Goal: Check status: Check status

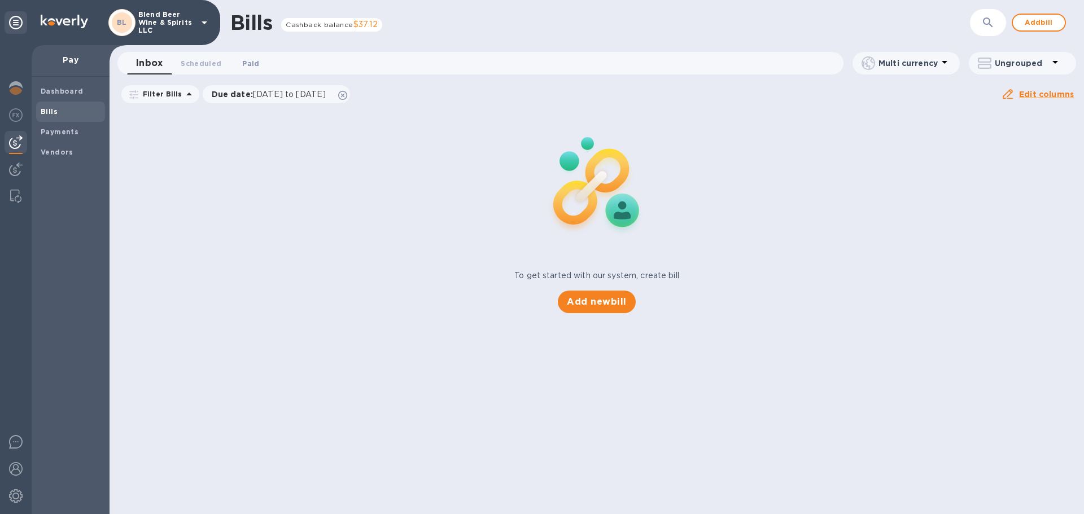
click at [243, 61] on span "Paid 0" at bounding box center [250, 64] width 17 height 12
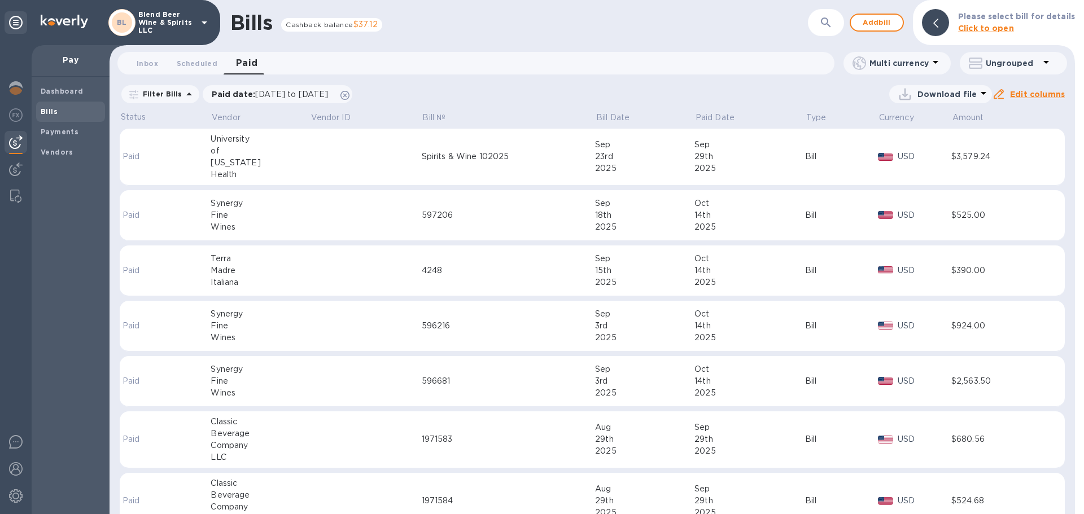
click at [520, 219] on div "597206" at bounding box center [508, 215] width 173 height 12
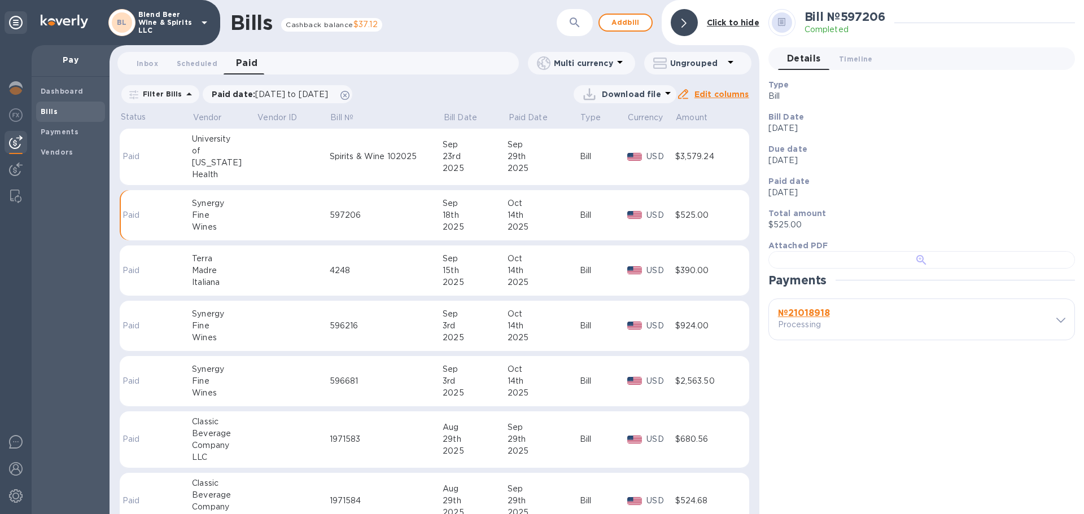
click at [987, 269] on div at bounding box center [921, 259] width 306 height 17
click at [1036, 333] on div "№ 21018918 Processing" at bounding box center [909, 319] width 268 height 27
click at [1059, 323] on icon at bounding box center [1060, 320] width 9 height 5
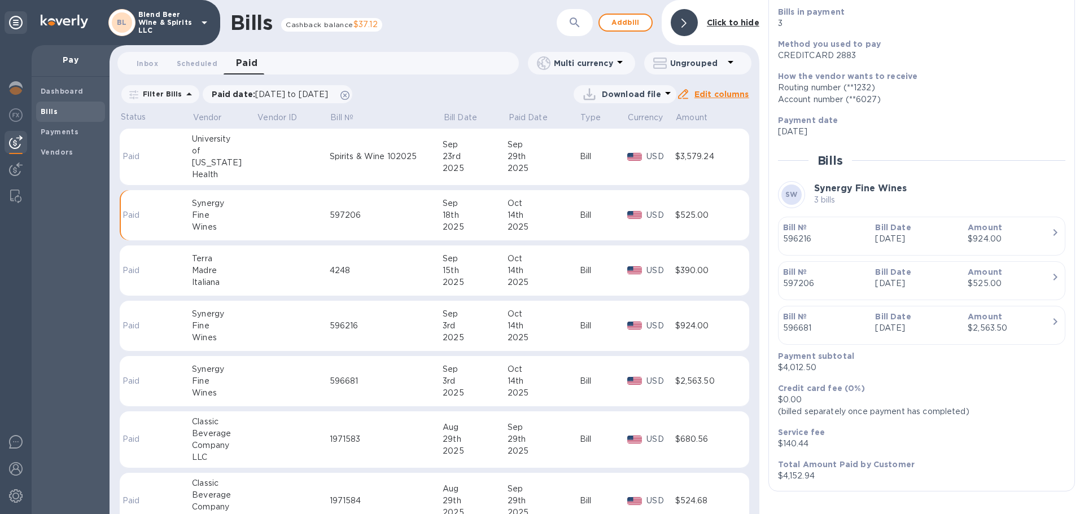
scroll to position [705, 0]
click at [950, 130] on p "[DATE]" at bounding box center [917, 132] width 278 height 12
click at [283, 279] on td at bounding box center [293, 271] width 73 height 51
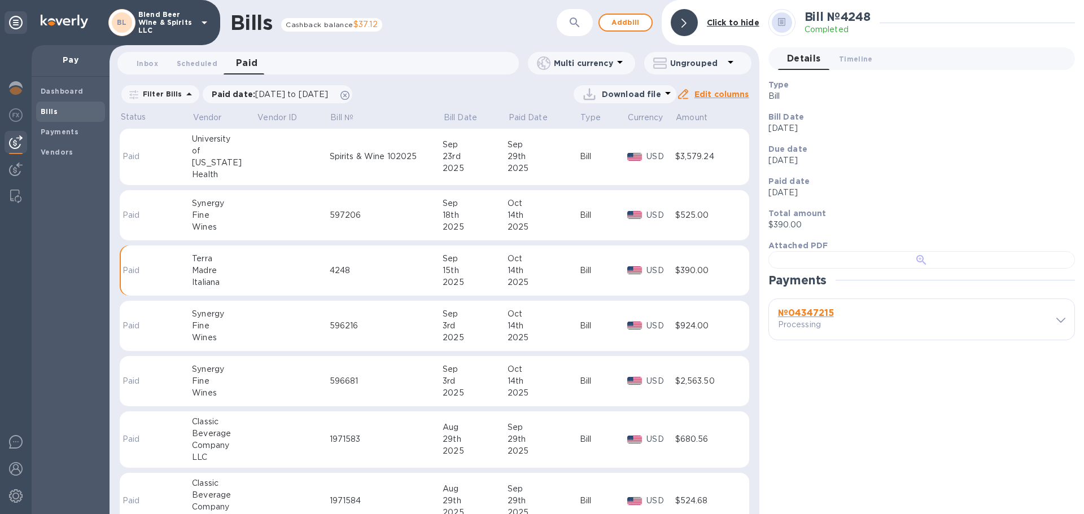
scroll to position [222, 0]
click at [961, 333] on div "№ 04347215 Processing" at bounding box center [909, 319] width 268 height 27
click at [1056, 323] on icon at bounding box center [1060, 320] width 9 height 5
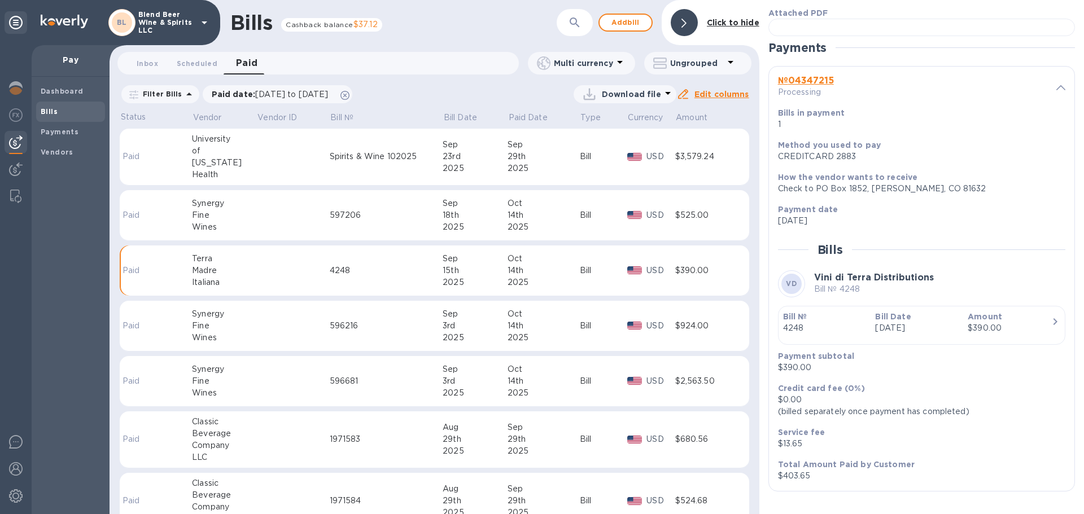
scroll to position [606, 0]
